Goal: Task Accomplishment & Management: Use online tool/utility

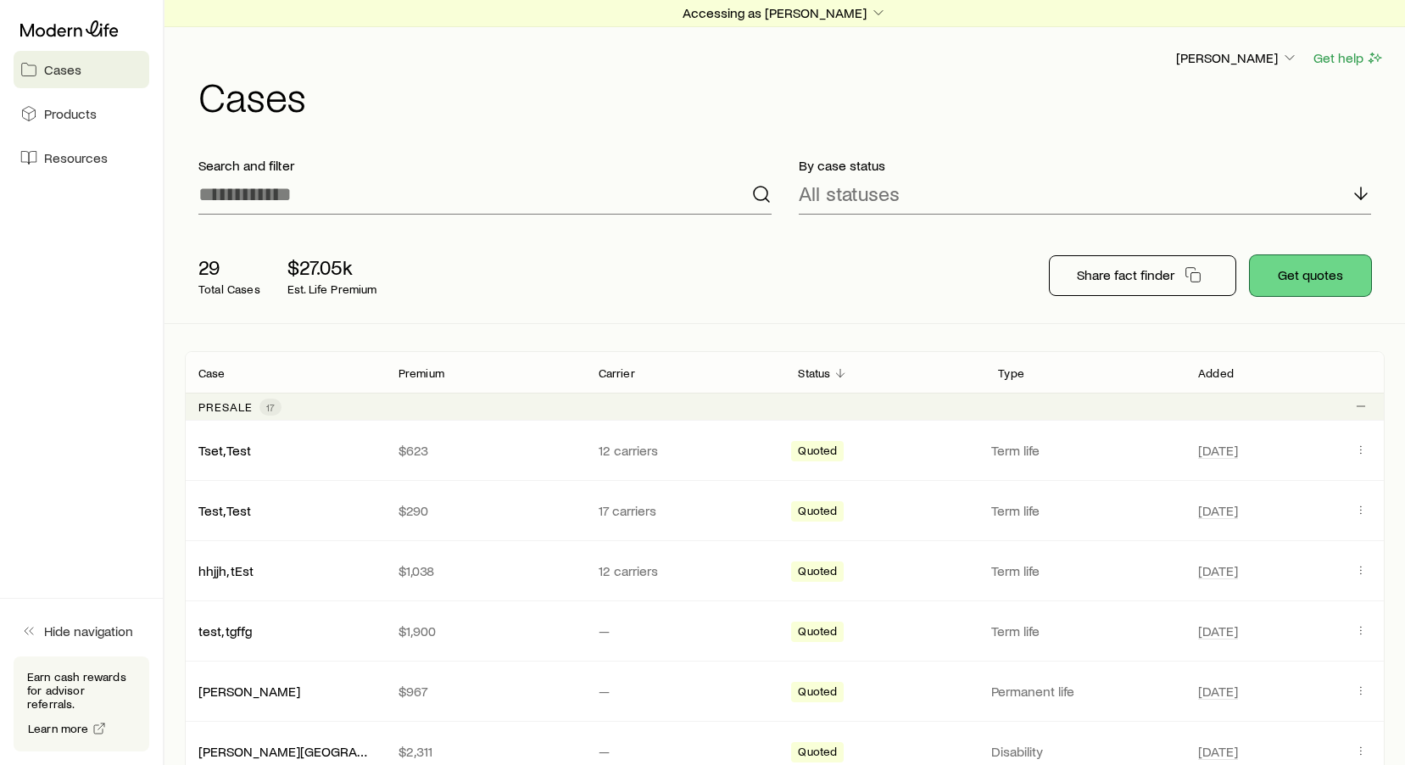
click at [1327, 281] on button "Get quotes" at bounding box center [1310, 275] width 121 height 41
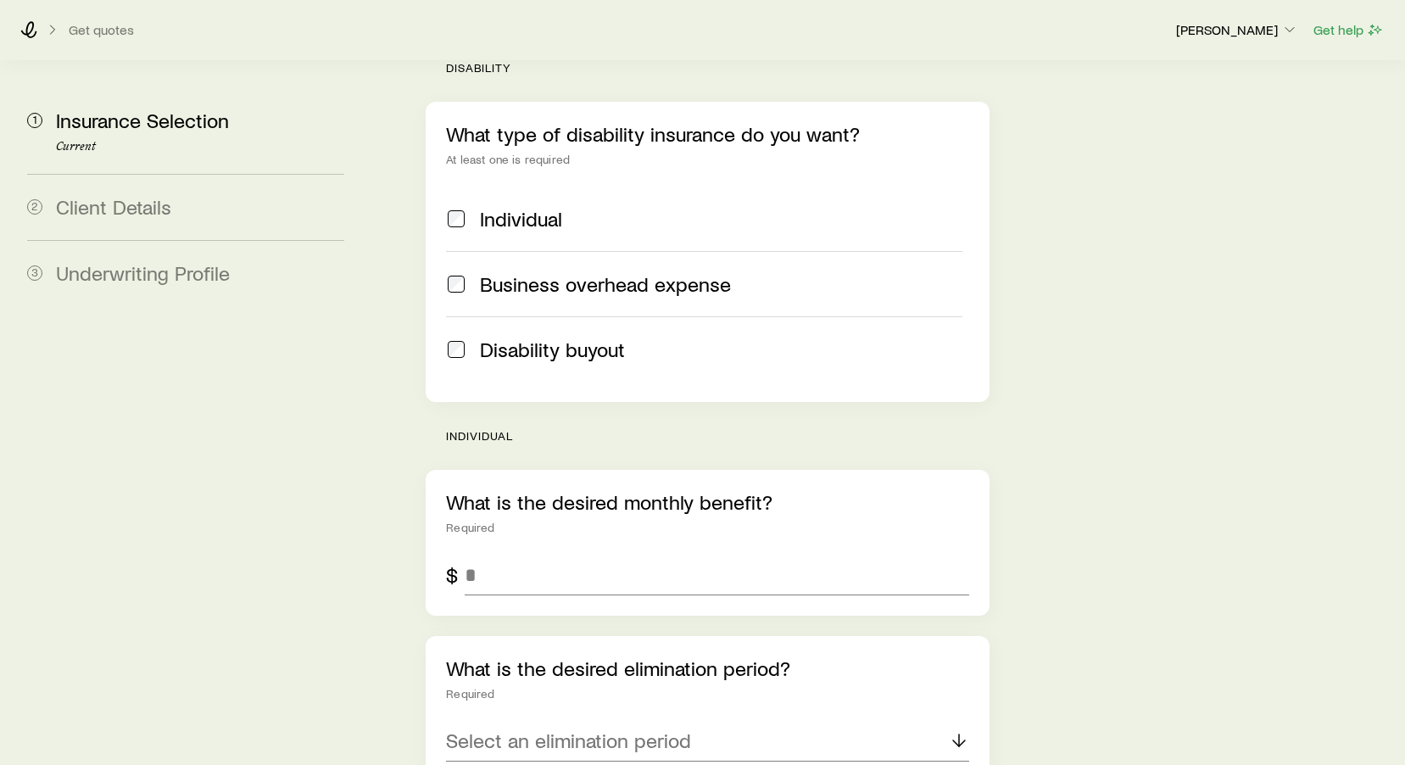
scroll to position [740, 0]
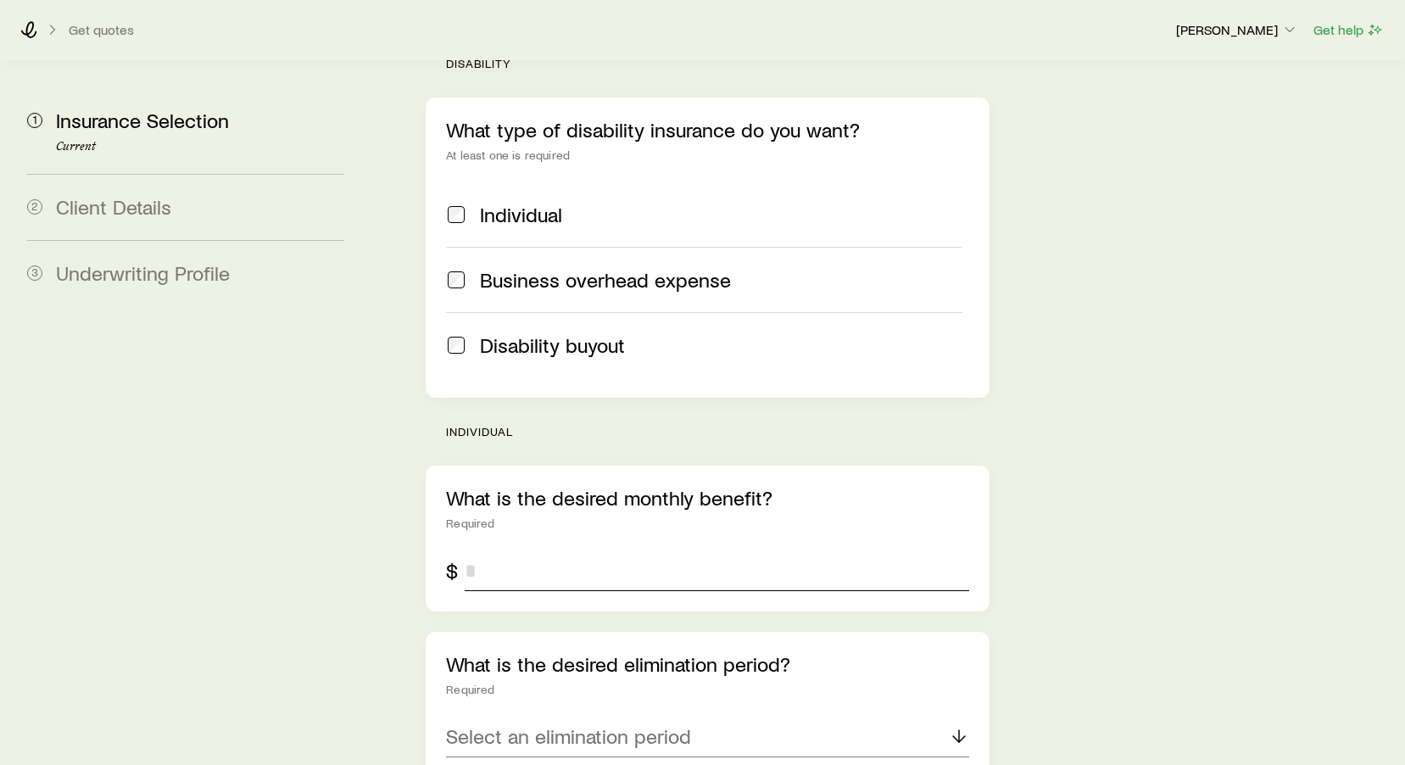
click at [802, 550] on input "tel" at bounding box center [717, 570] width 504 height 41
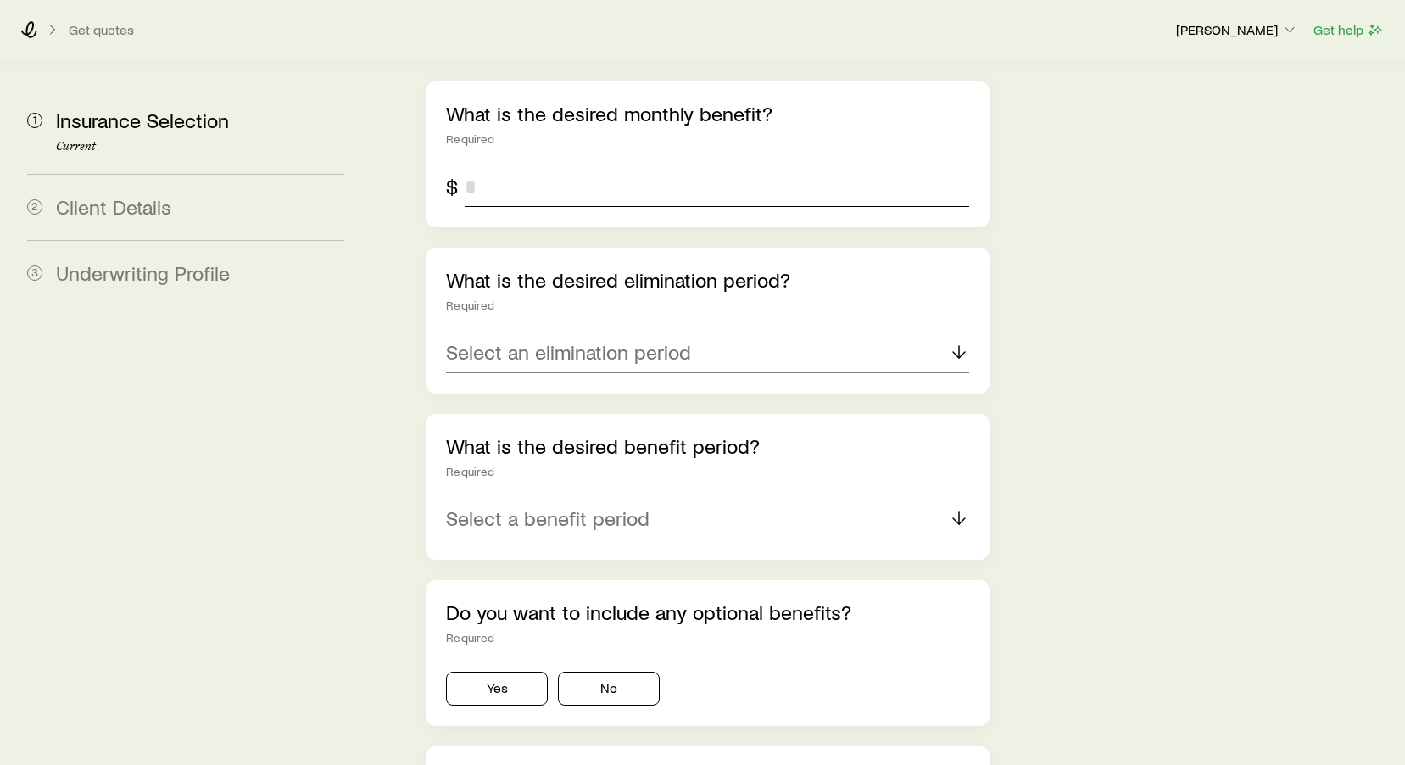
scroll to position [1122, 0]
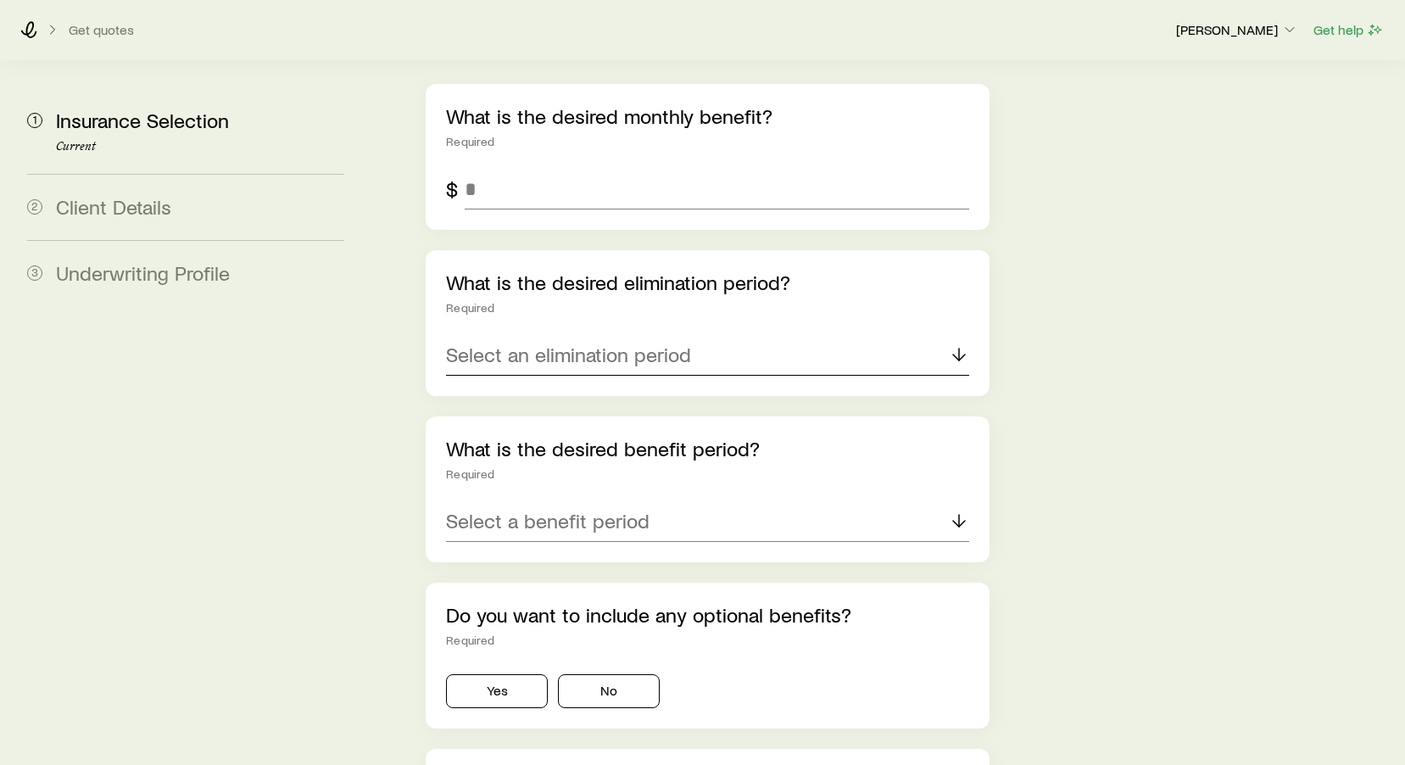
click at [956, 304] on div "What is the desired elimination period? Required Select an elimination period" at bounding box center [708, 323] width 564 height 146
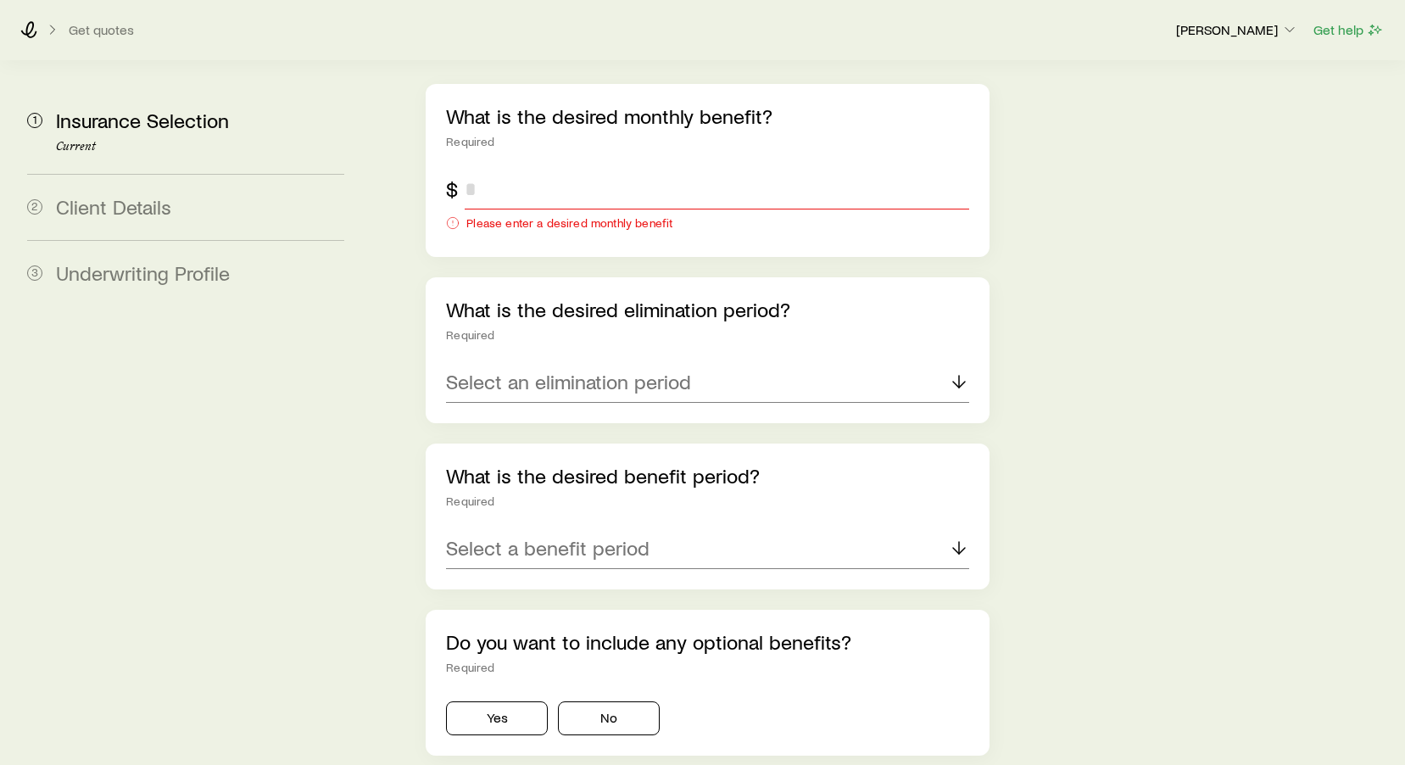
click at [783, 169] on input "tel" at bounding box center [717, 189] width 504 height 41
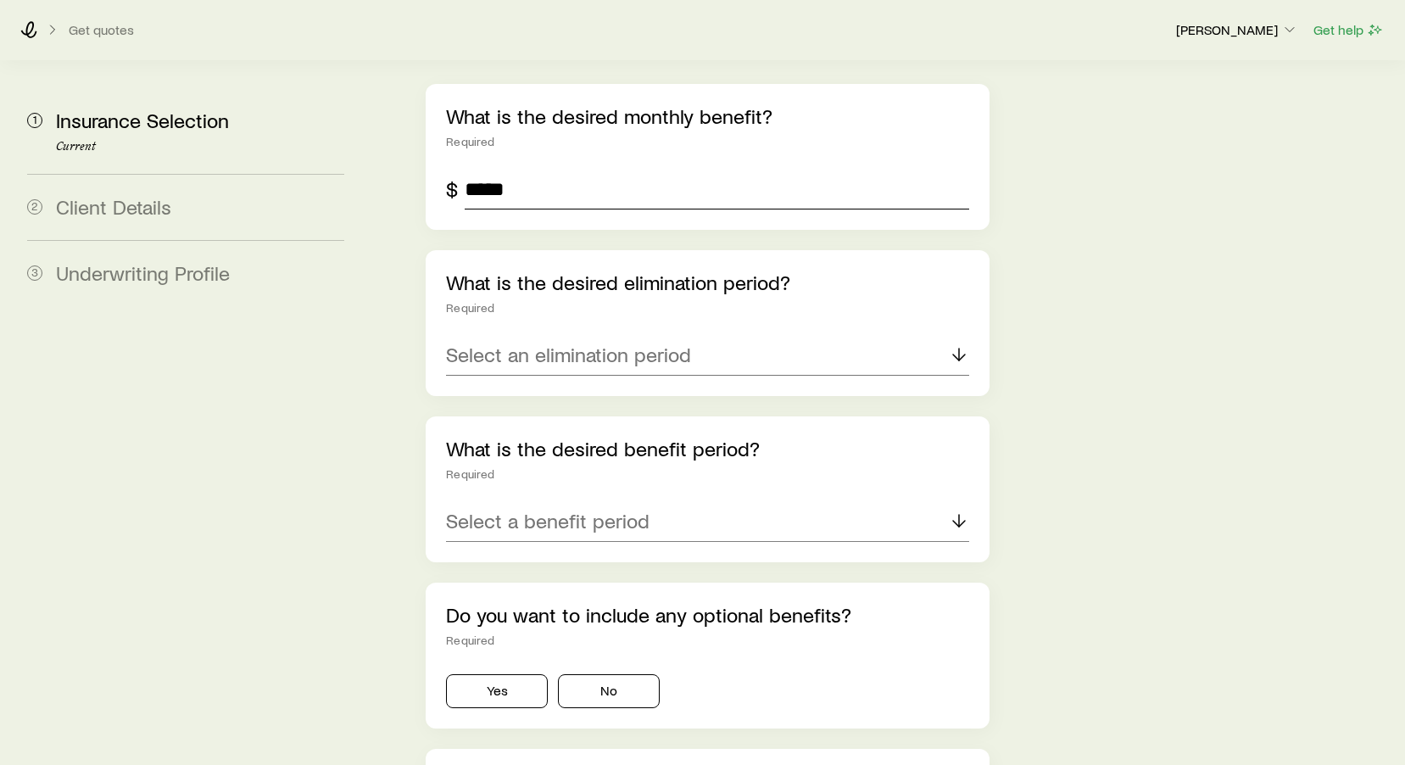
type input "*****"
click at [958, 344] on icon at bounding box center [959, 354] width 20 height 20
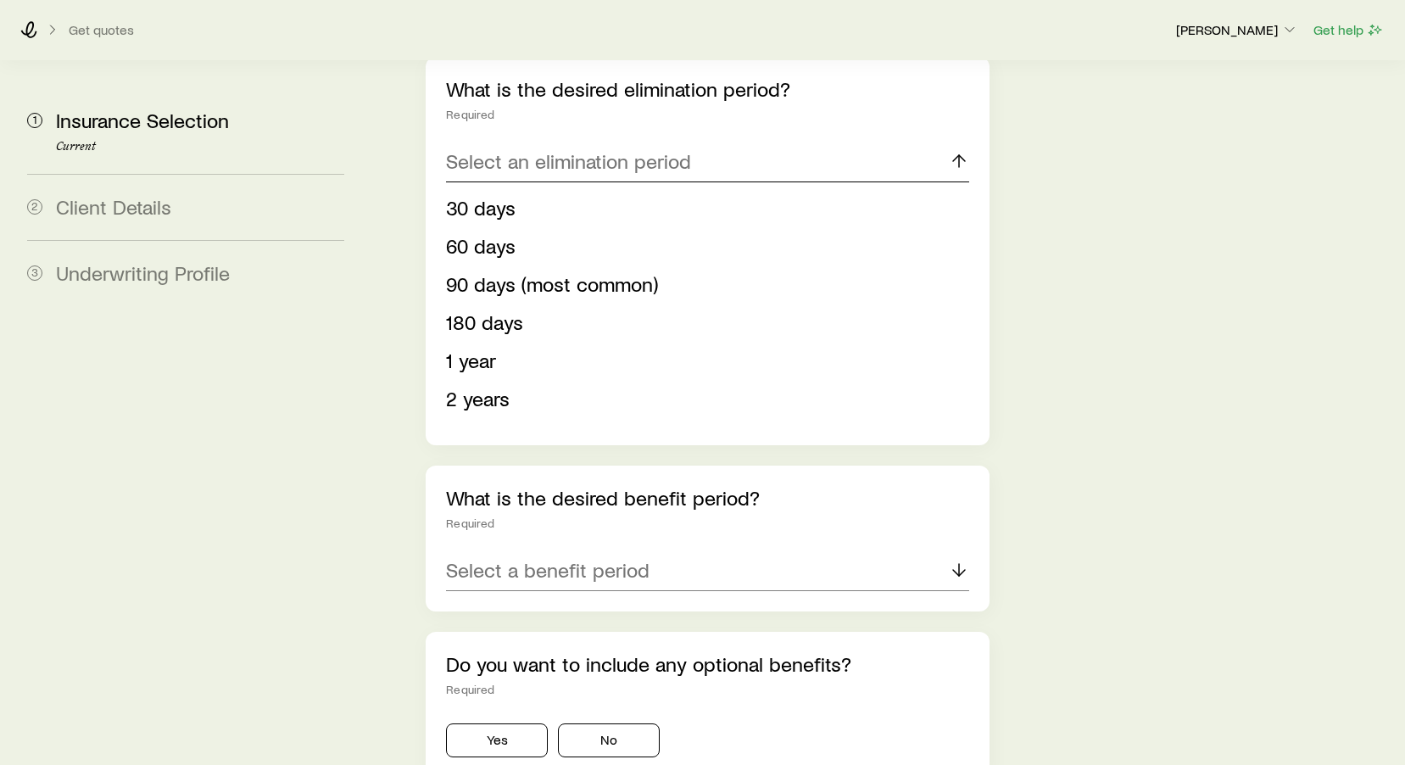
scroll to position [1316, 0]
click at [941, 549] on div "Select a benefit period" at bounding box center [707, 569] width 523 height 41
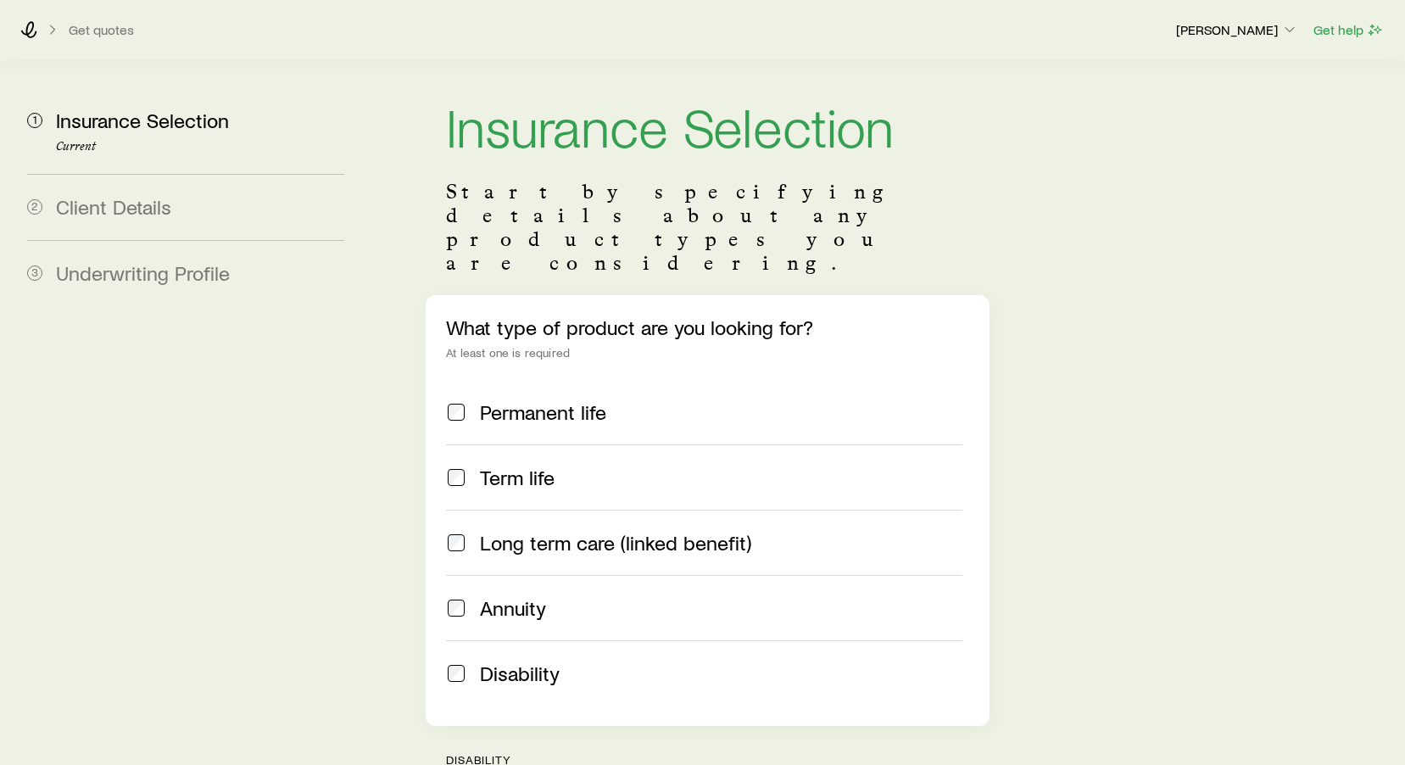
scroll to position [0, 0]
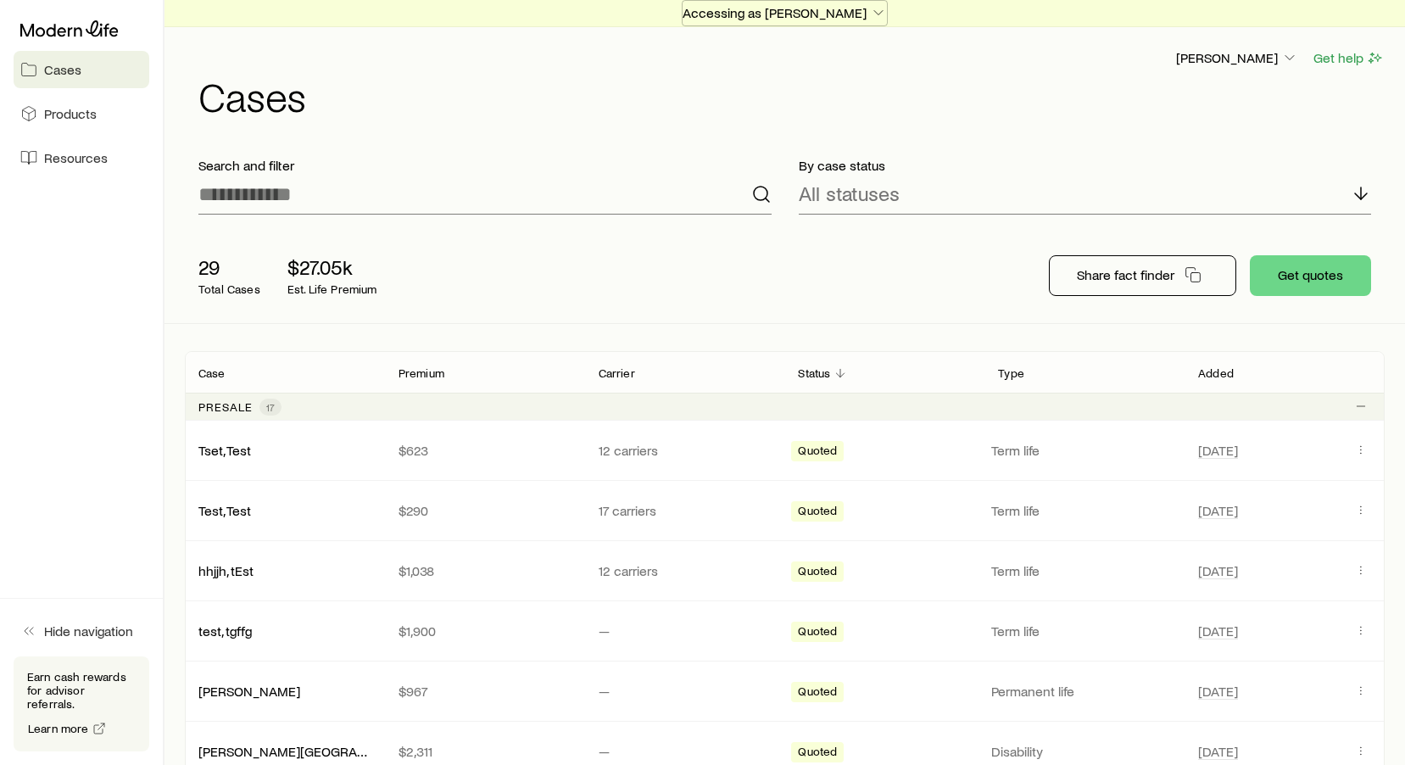
click at [870, 7] on icon "button" at bounding box center [878, 12] width 17 height 17
click at [1284, 63] on icon "button" at bounding box center [1289, 57] width 17 height 17
click at [853, 23] on button "Accessing as [PERSON_NAME]" at bounding box center [785, 13] width 206 height 26
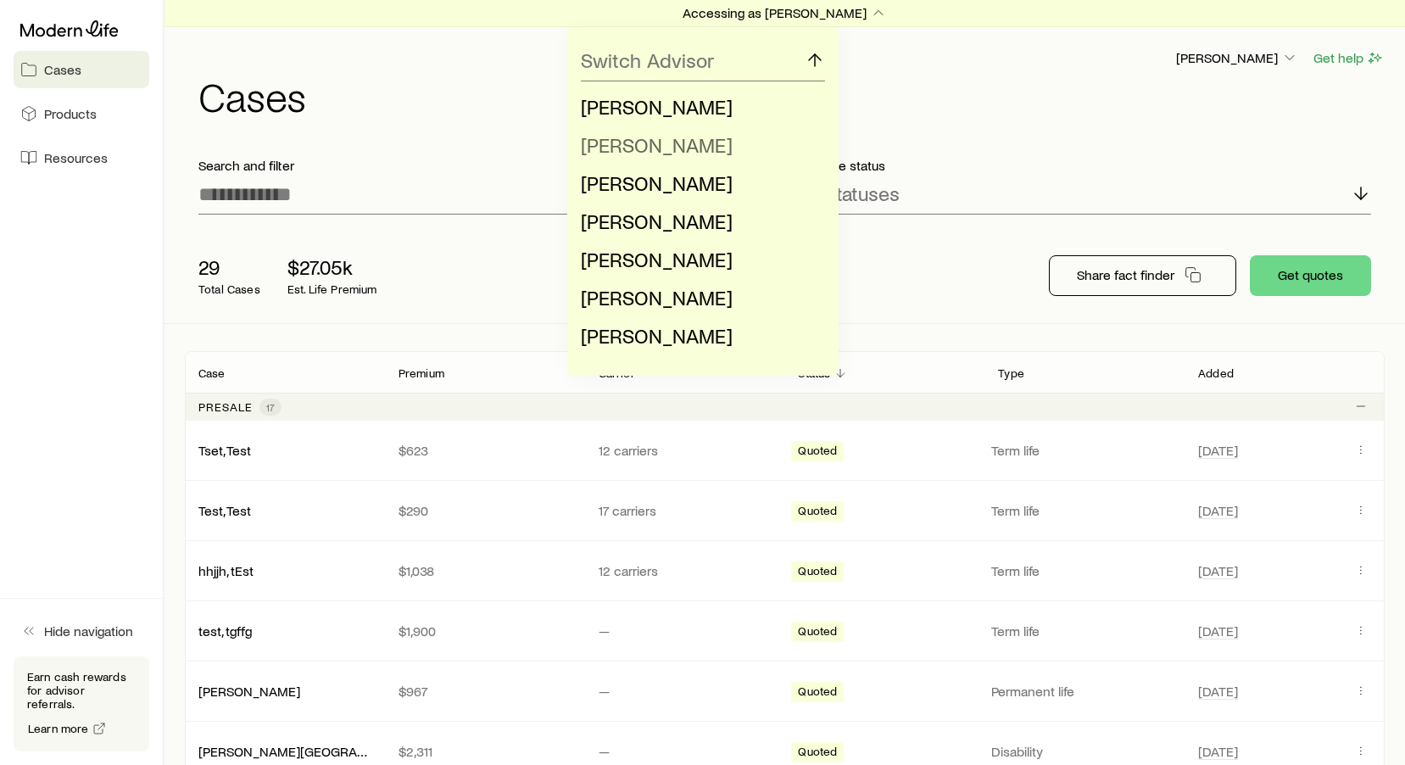
click at [735, 156] on li "[PERSON_NAME]" at bounding box center [698, 145] width 234 height 38
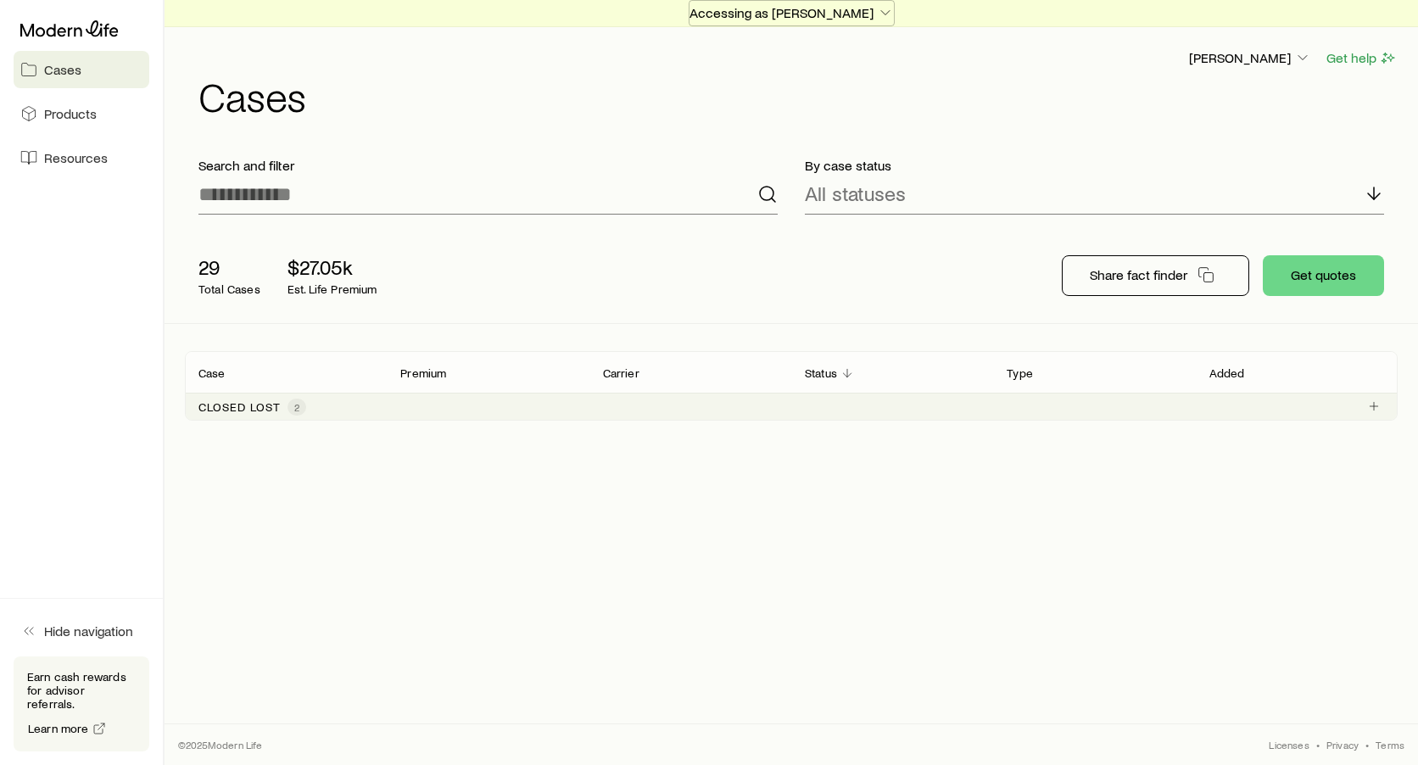
click at [860, 7] on p "Accessing as [PERSON_NAME]" at bounding box center [791, 12] width 204 height 17
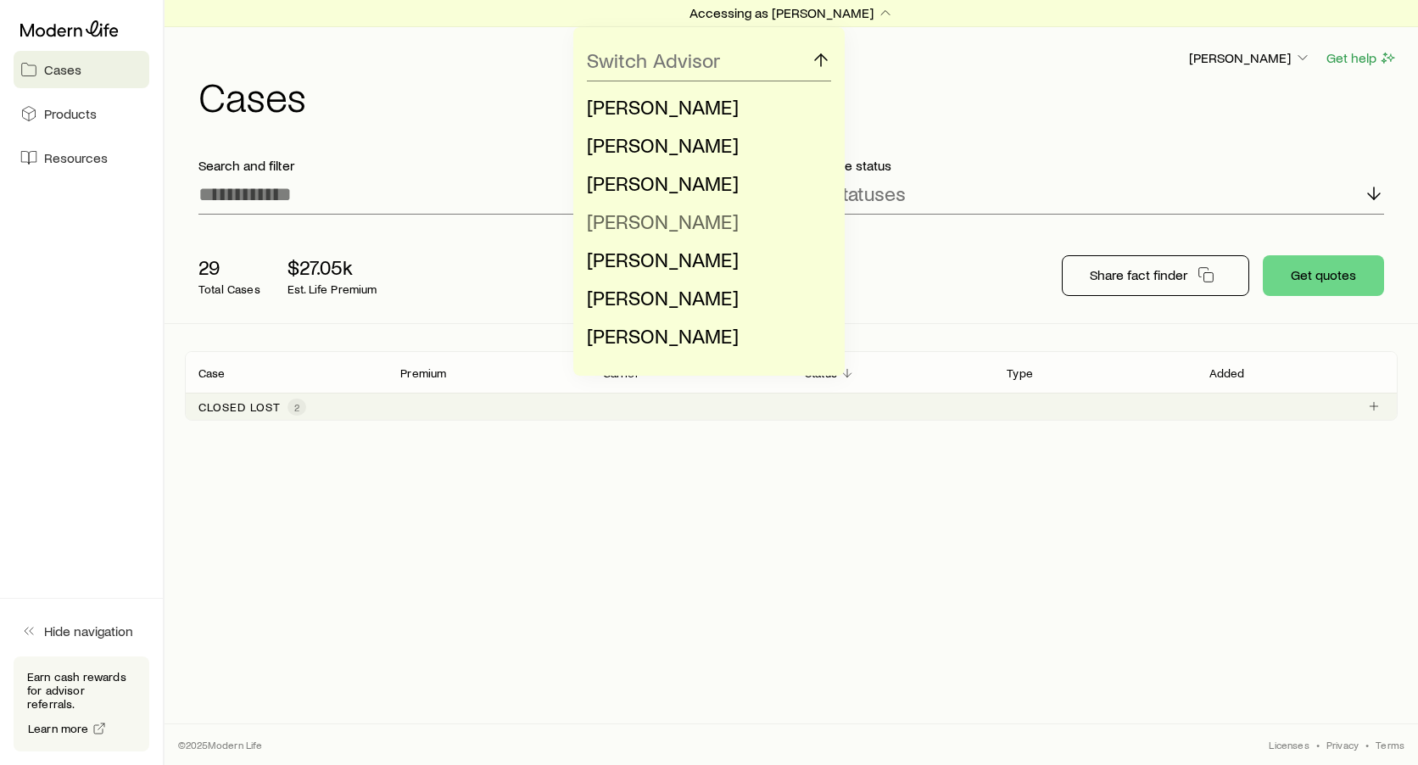
click at [673, 228] on span "[PERSON_NAME]" at bounding box center [663, 221] width 152 height 25
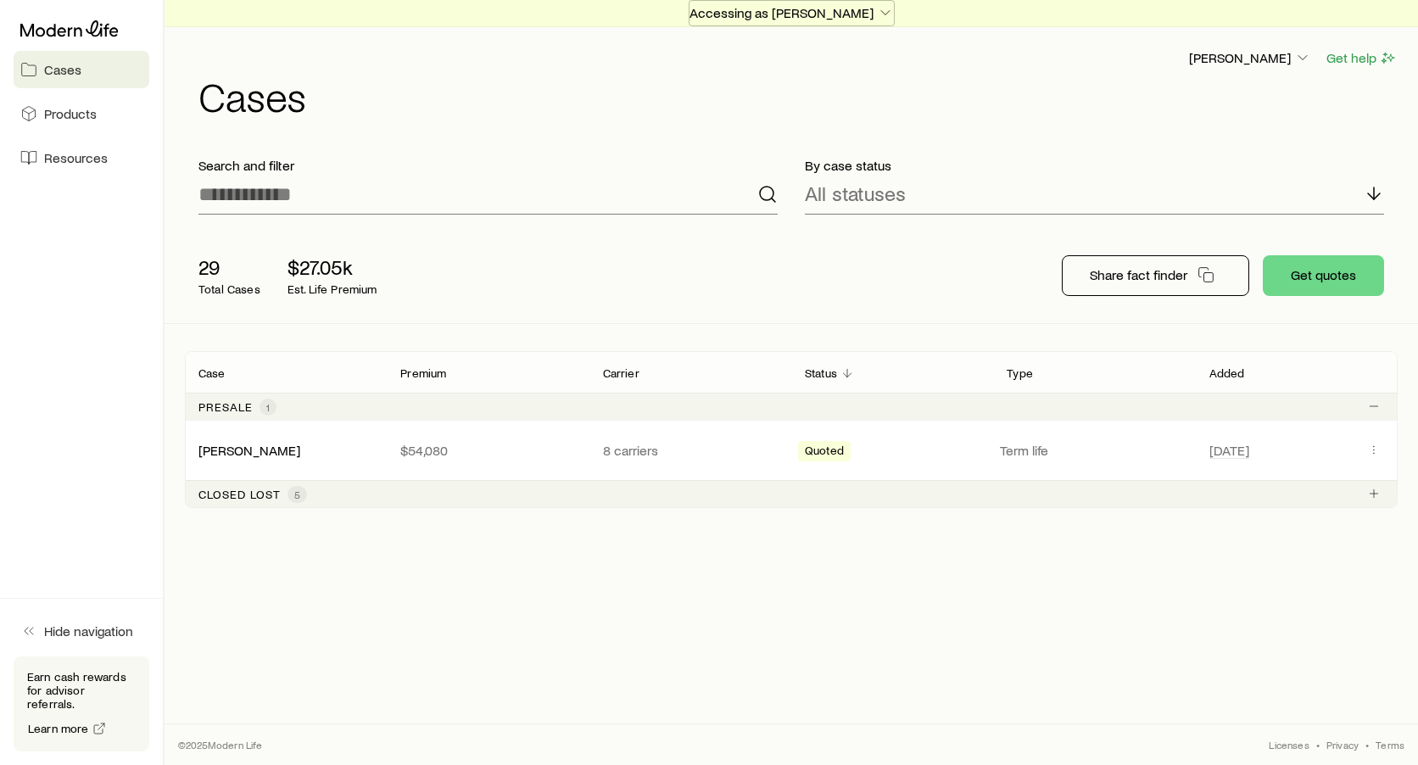
click at [863, 18] on p "Accessing as [PERSON_NAME]" at bounding box center [791, 12] width 204 height 17
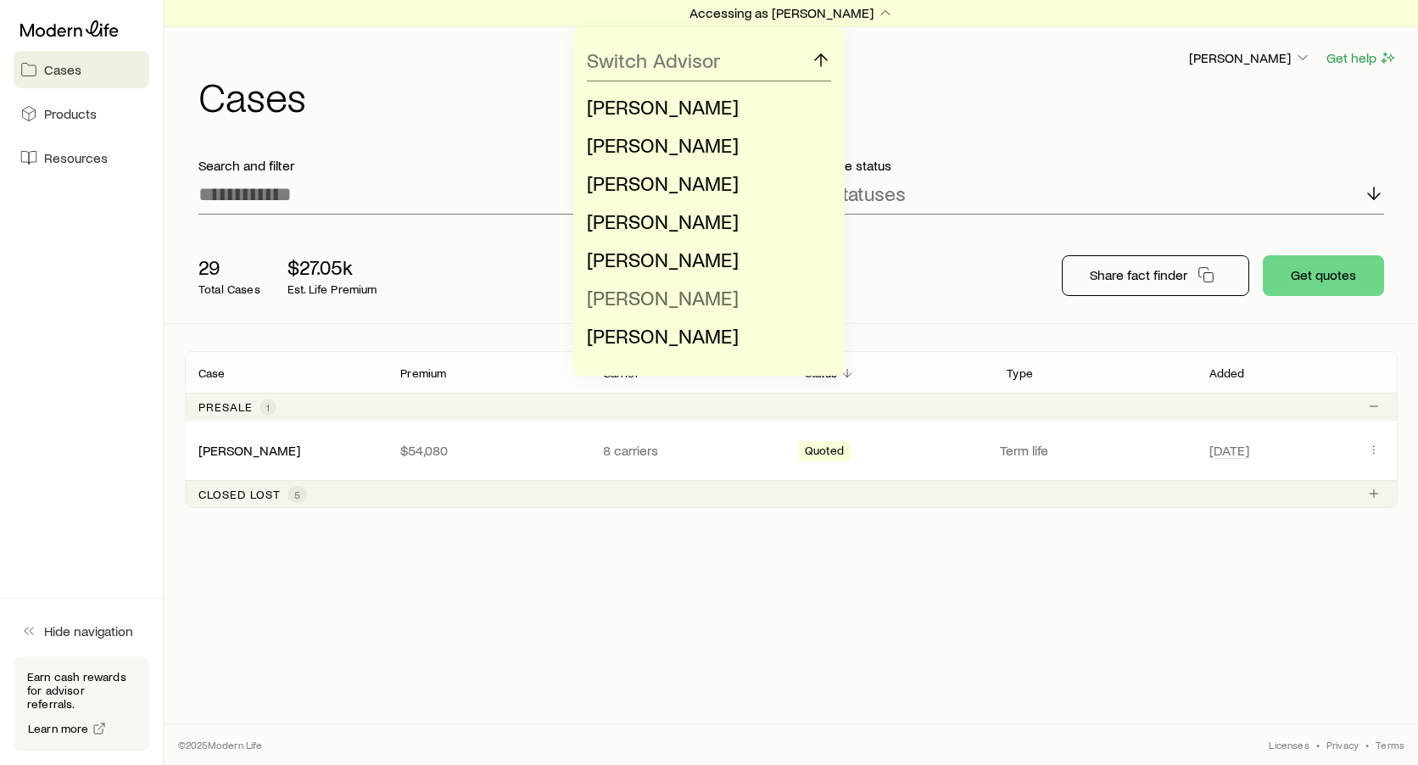
click at [698, 303] on span "[PERSON_NAME]" at bounding box center [663, 297] width 152 height 25
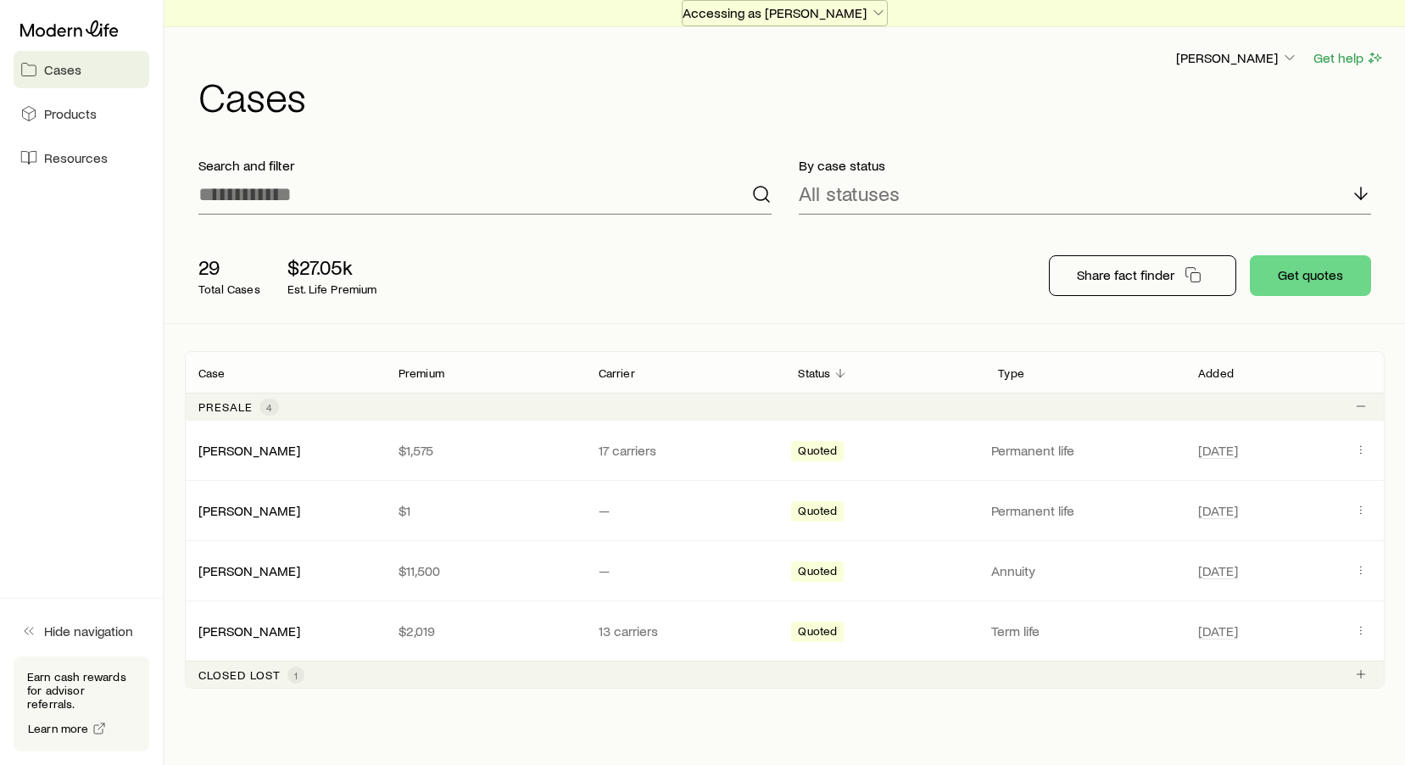
click at [870, 18] on icon "button" at bounding box center [878, 12] width 17 height 17
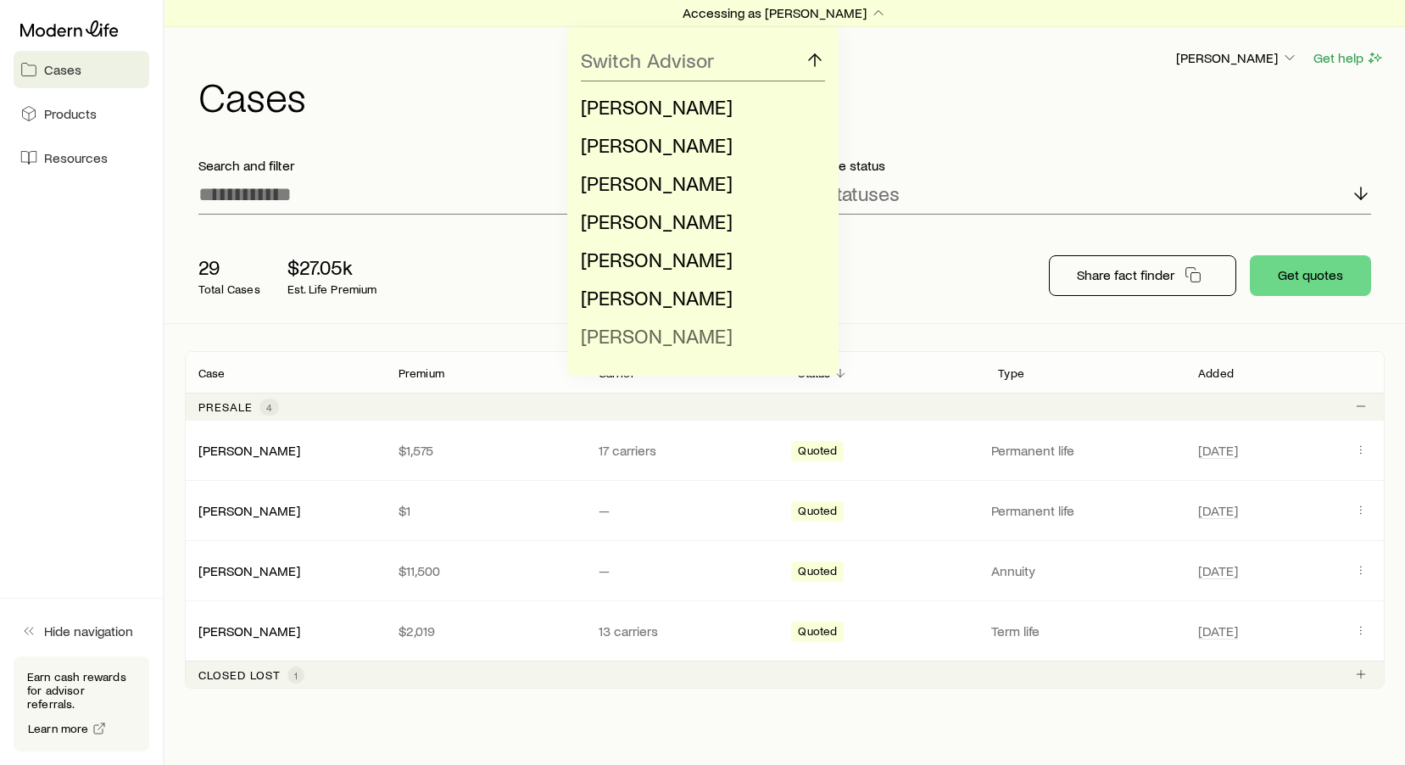
click at [667, 345] on span "[PERSON_NAME]" at bounding box center [657, 335] width 152 height 25
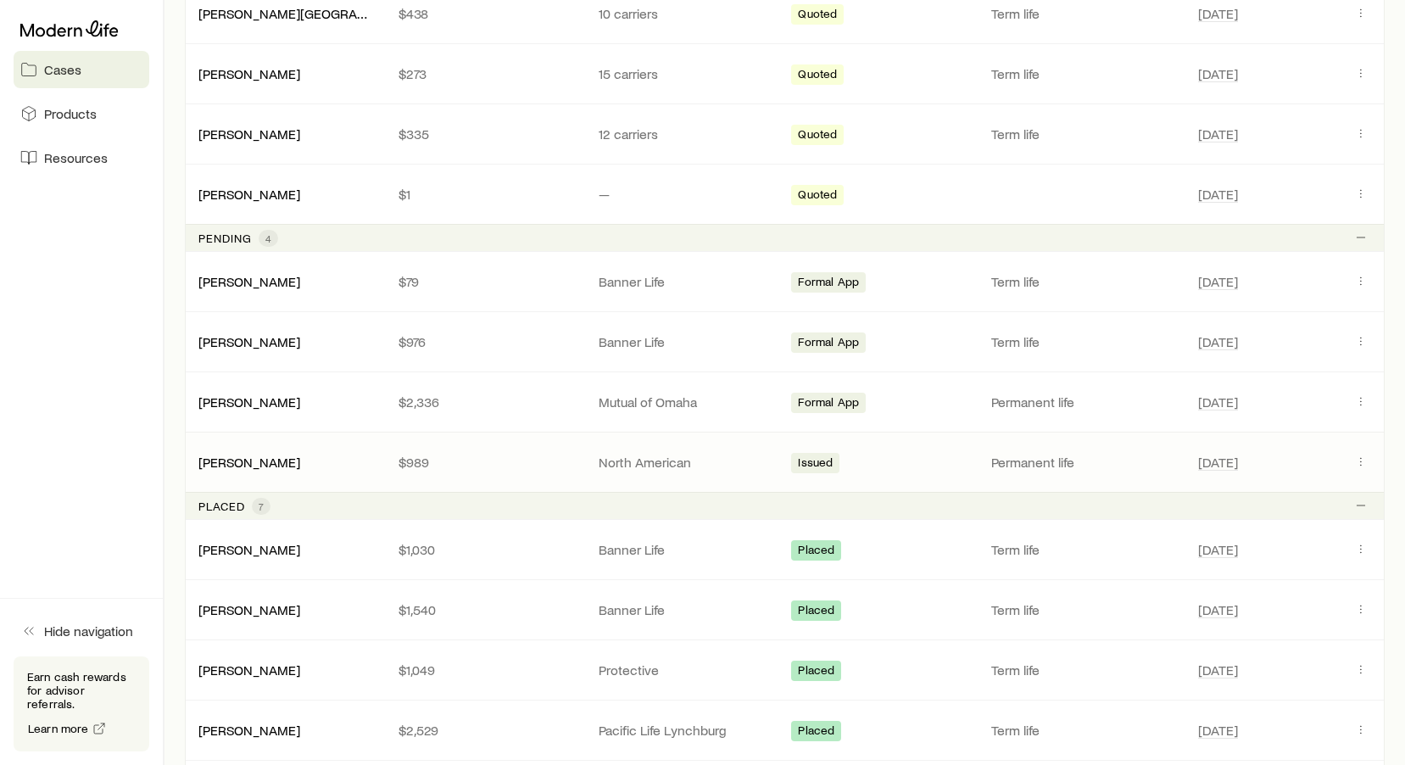
scroll to position [1094, 0]
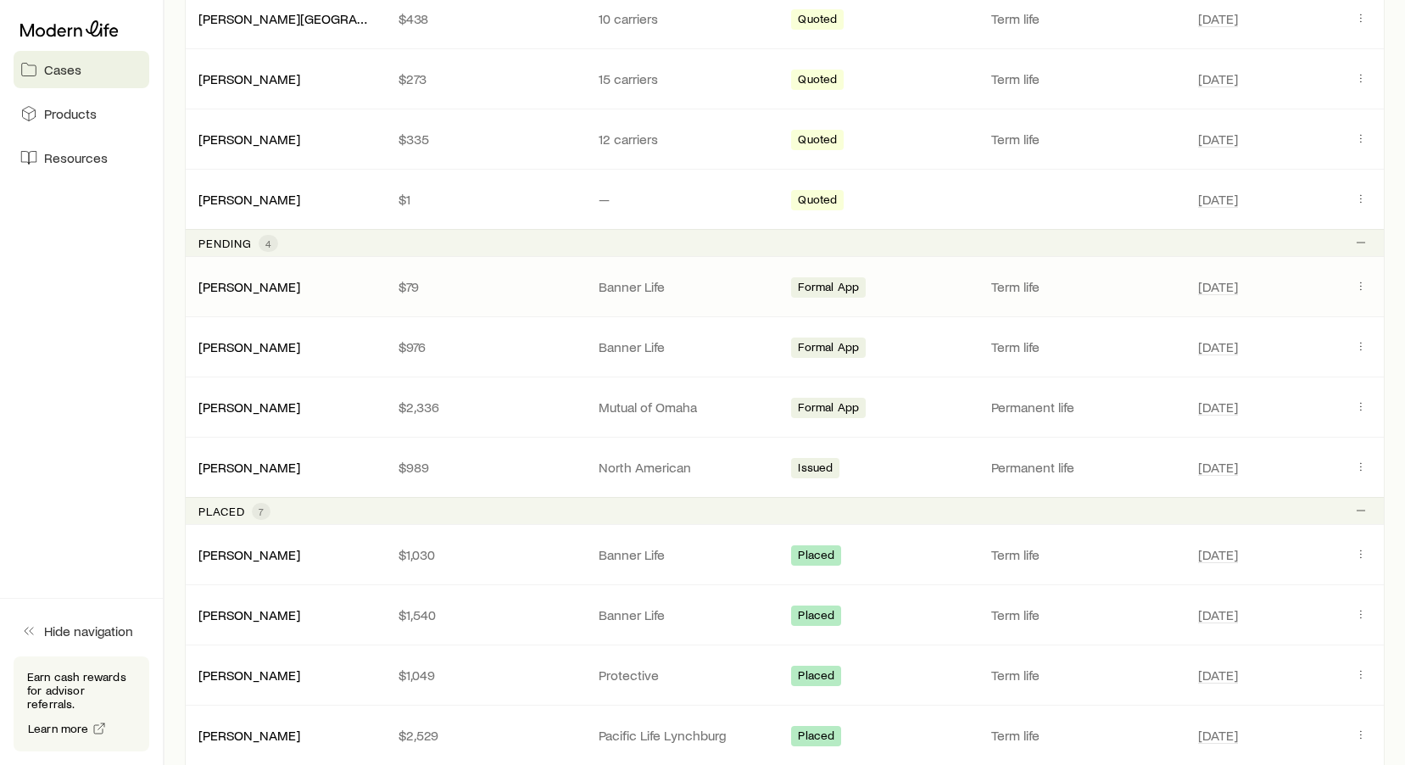
click at [859, 298] on span "Formal App" at bounding box center [828, 289] width 61 height 18
click at [281, 316] on div "[PERSON_NAME] $79 Banner Life Formal App Term life [DATE]" at bounding box center [785, 286] width 1200 height 59
click at [1363, 293] on icon "Client cases" at bounding box center [1361, 286] width 14 height 14
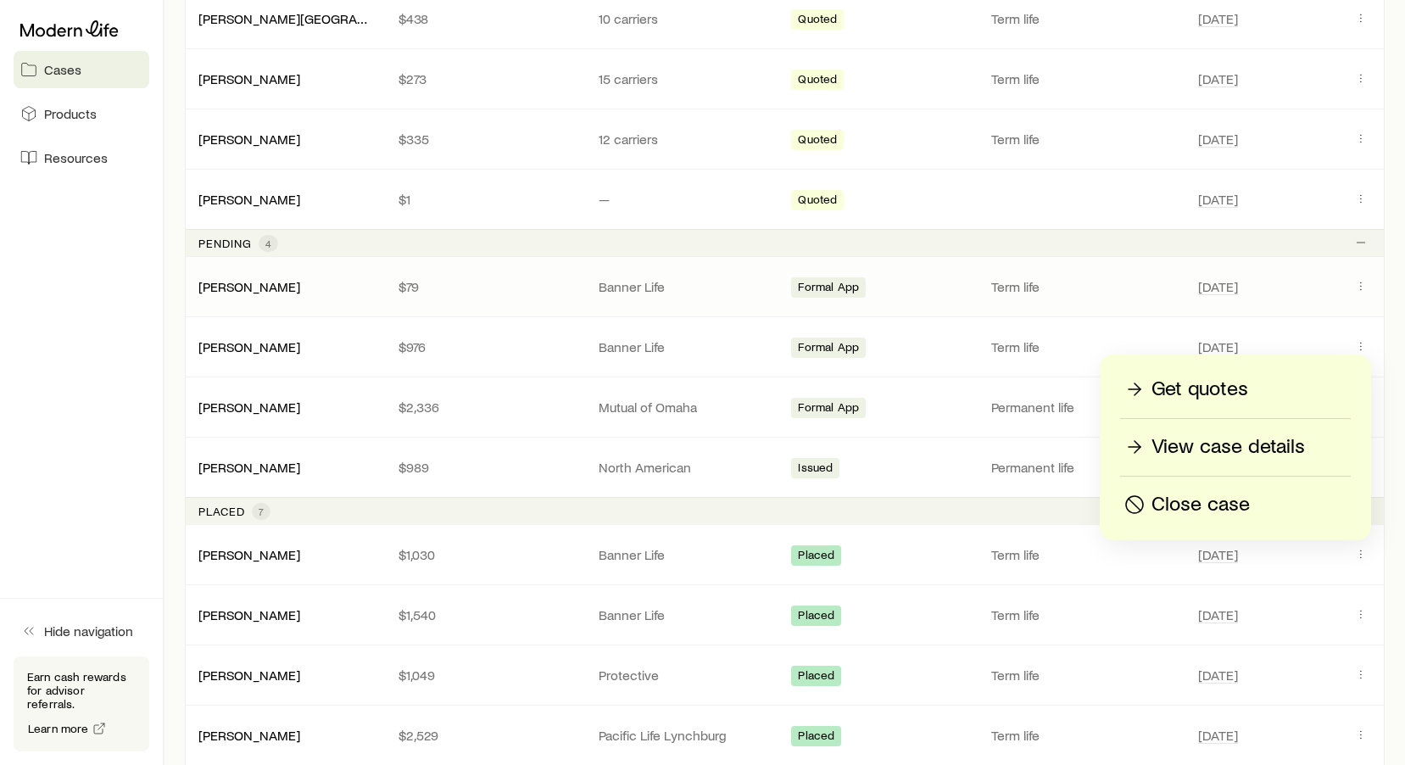
click at [1231, 462] on link "View case details" at bounding box center [1235, 447] width 231 height 30
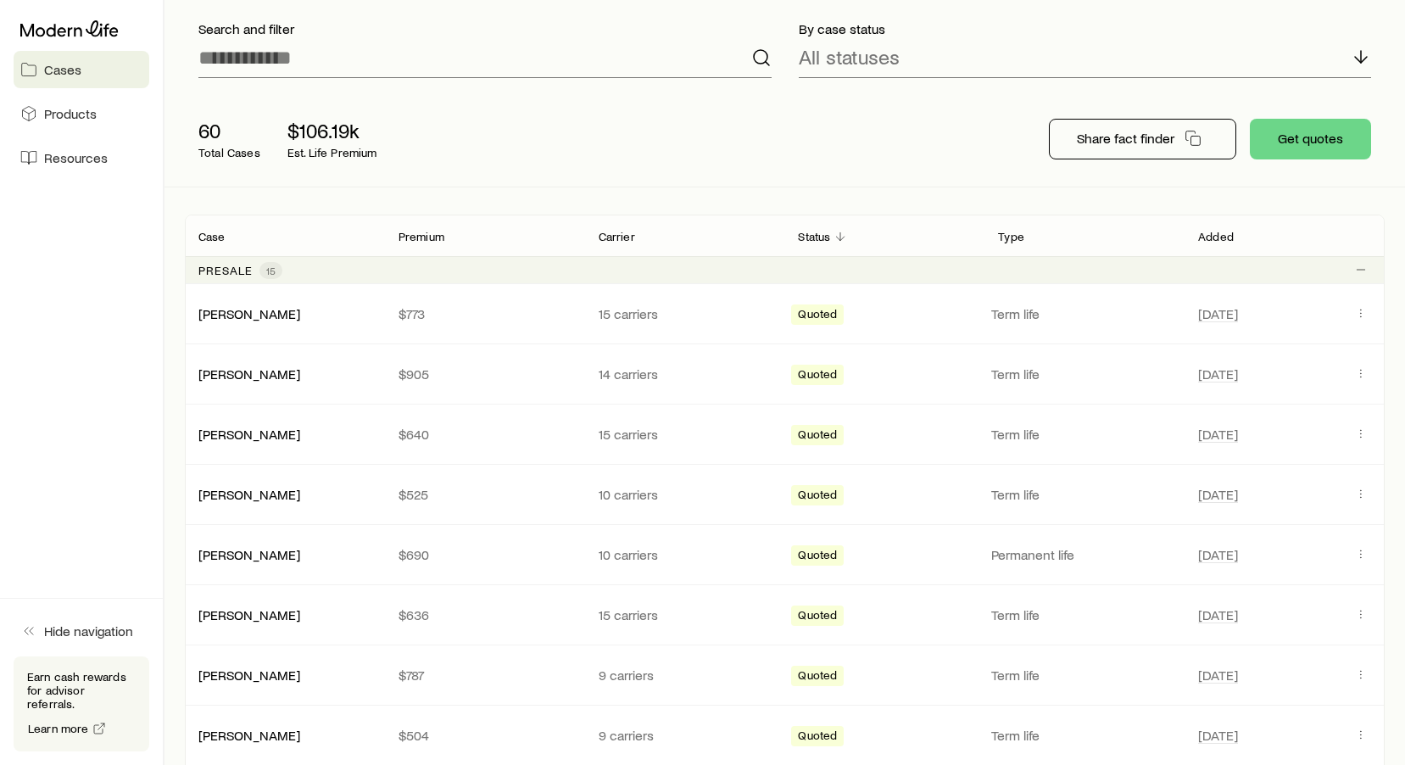
scroll to position [135, 0]
